Goal: Find specific page/section: Find specific page/section

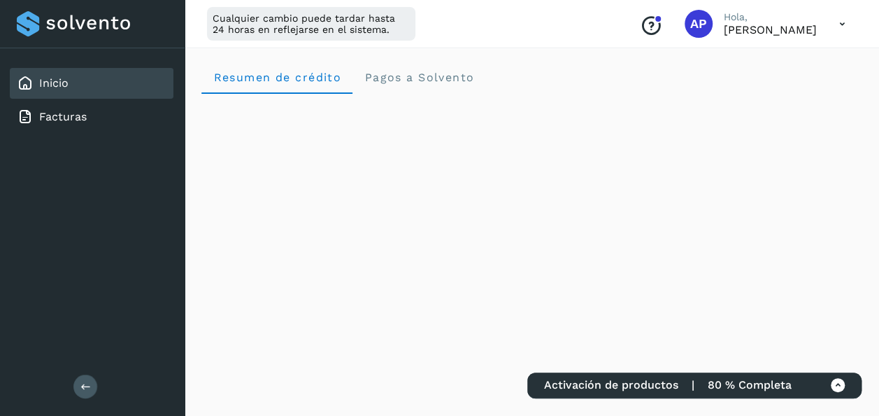
click at [616, 379] on span "Activación de productos" at bounding box center [611, 384] width 134 height 13
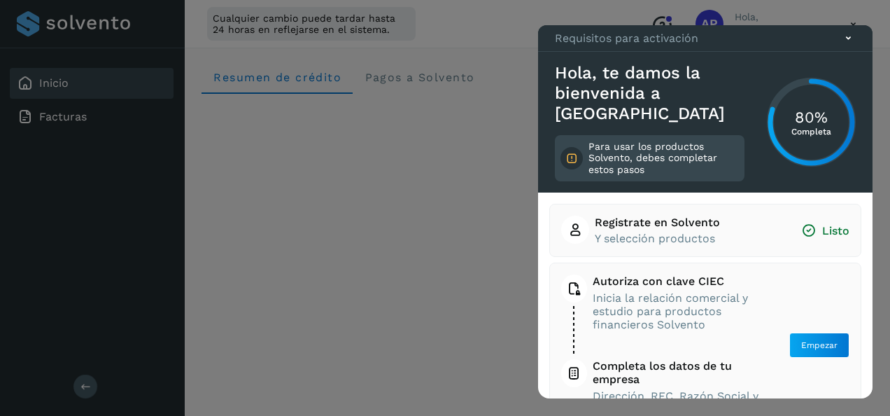
click at [425, 190] on div at bounding box center [445, 208] width 890 height 416
click at [853, 45] on icon at bounding box center [848, 38] width 15 height 15
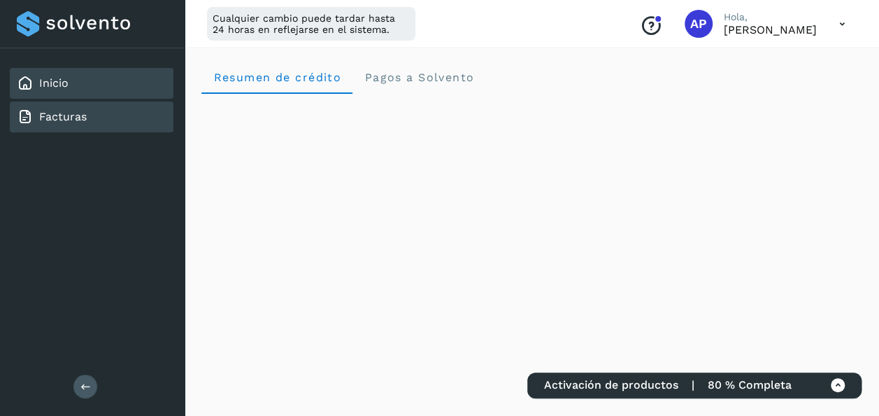
click at [117, 118] on div "Facturas" at bounding box center [92, 116] width 164 height 31
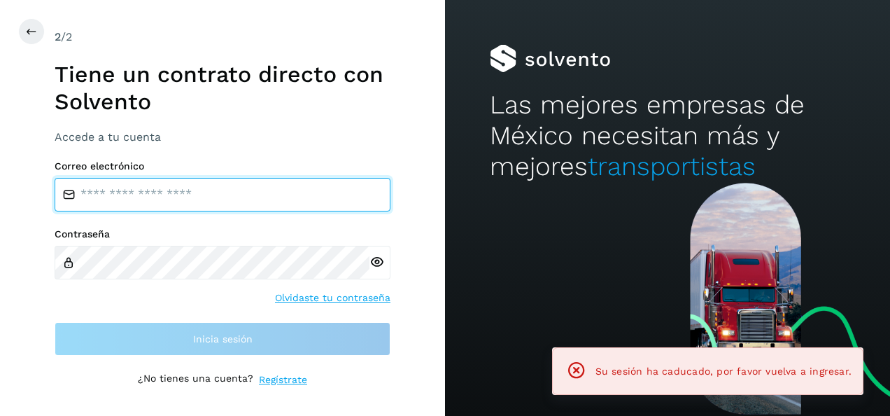
type input "**********"
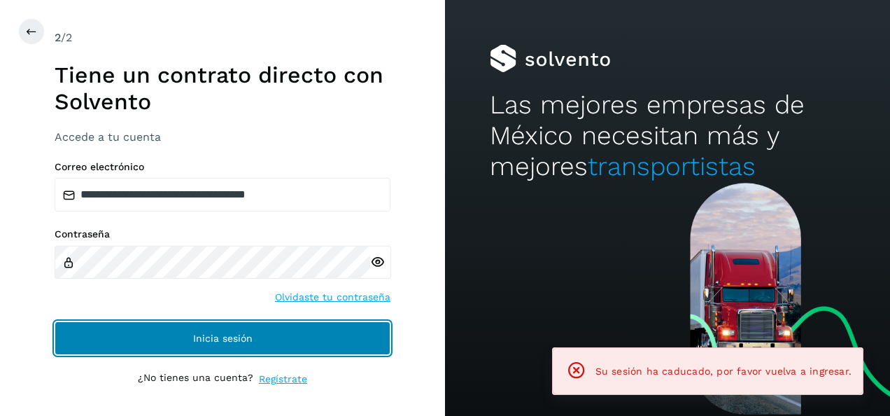
click at [248, 333] on span "Inicia sesión" at bounding box center [222, 338] width 59 height 10
